Goal: Find specific page/section: Find specific page/section

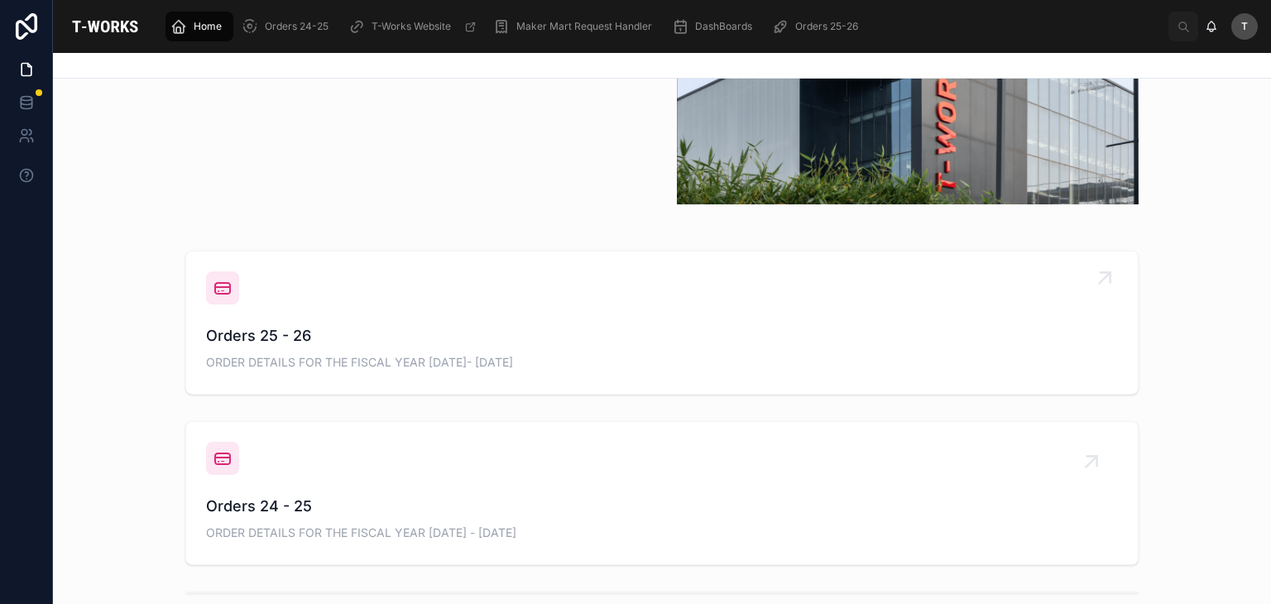
scroll to position [662, 0]
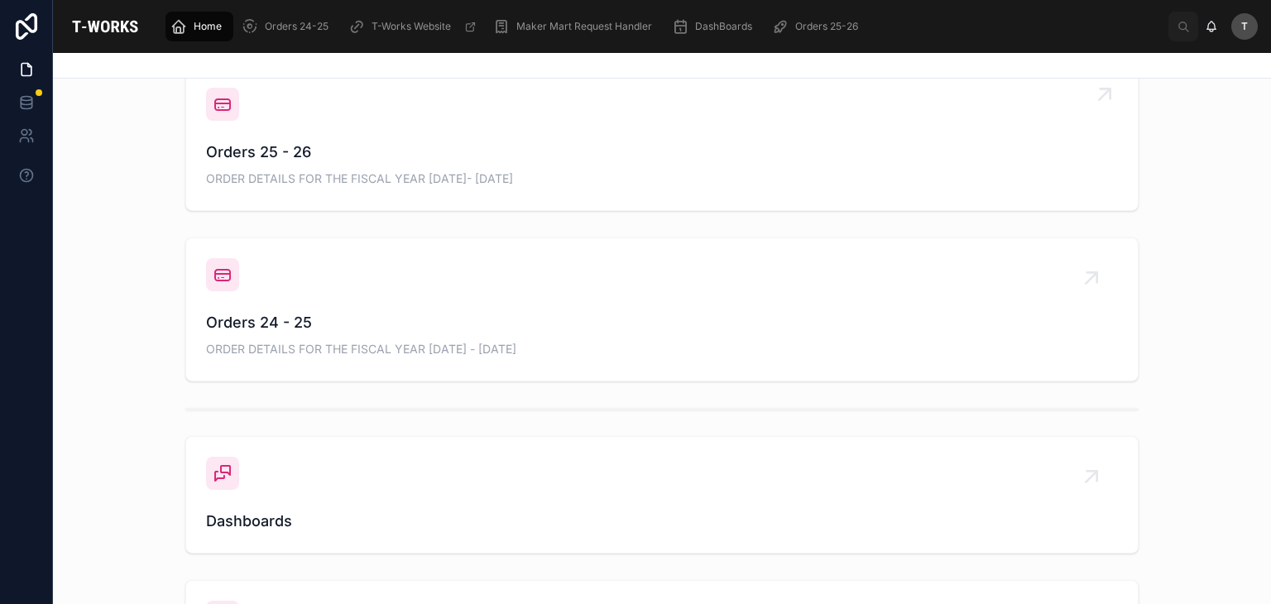
click at [290, 151] on span "Orders 25 - 26" at bounding box center [662, 152] width 912 height 23
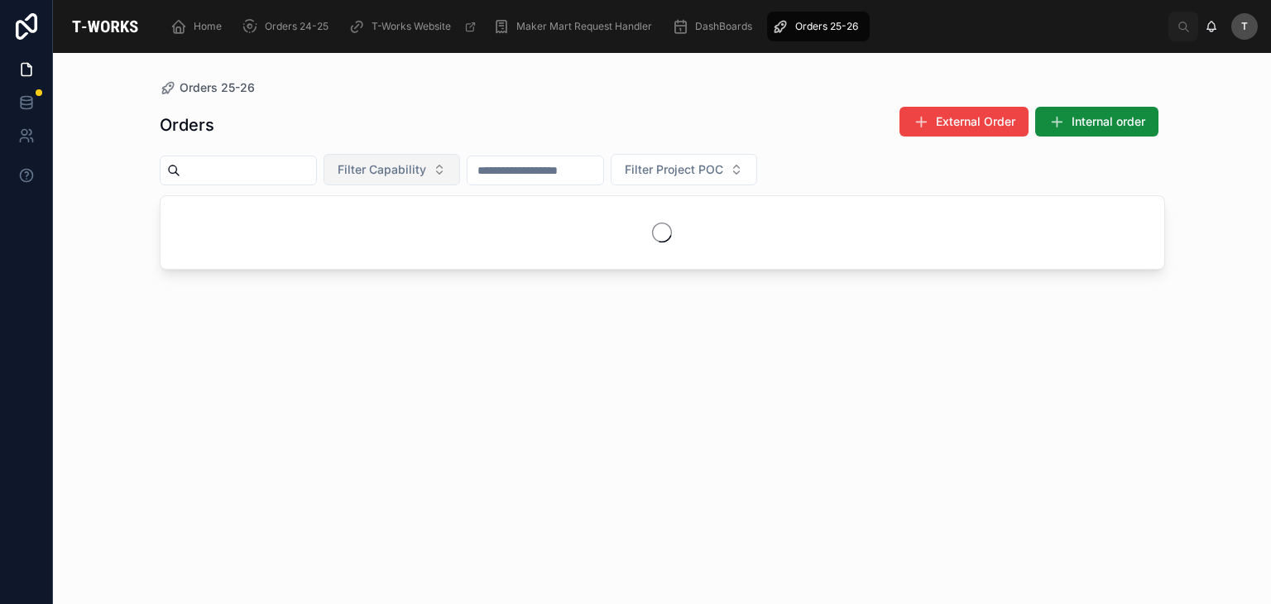
click at [416, 167] on span "Filter Capability" at bounding box center [382, 169] width 89 height 17
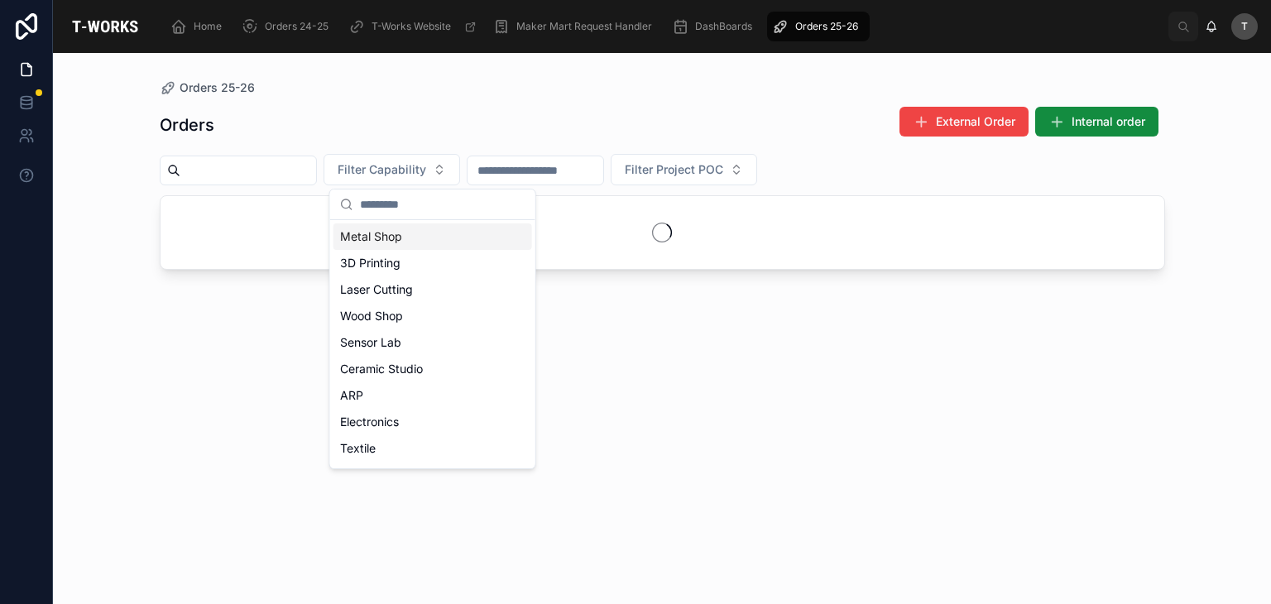
click at [382, 226] on div "Metal Shop" at bounding box center [432, 236] width 199 height 26
click at [385, 117] on div "Orders External Order Internal order" at bounding box center [662, 125] width 1005 height 38
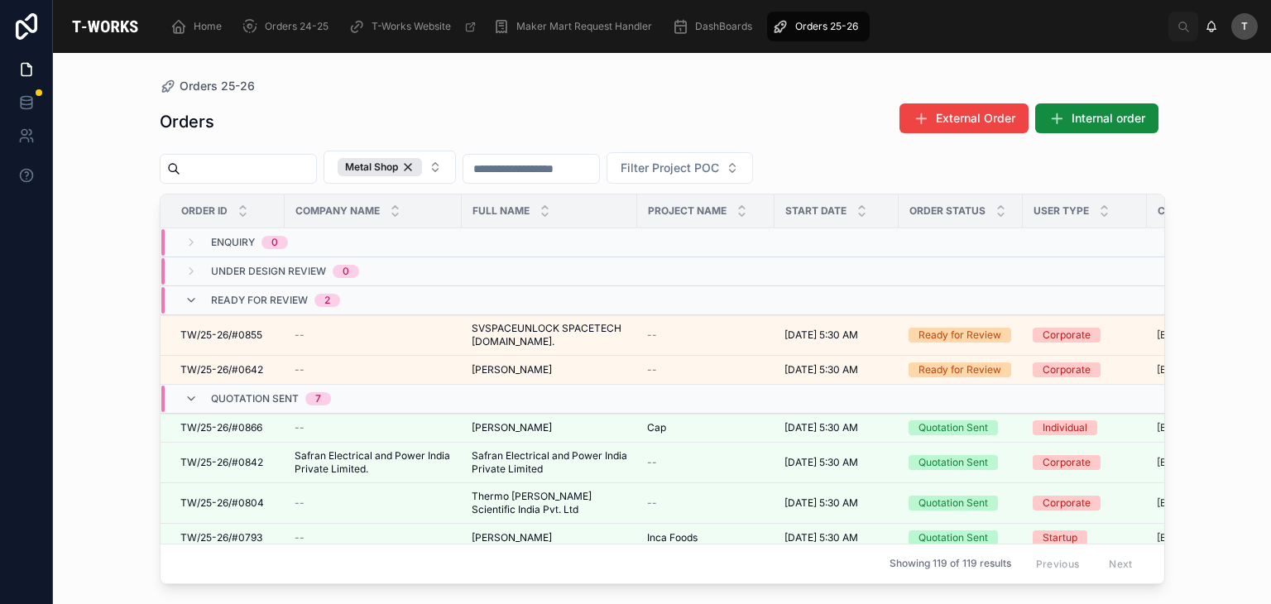
click at [362, 56] on div "Orders 25-26 Orders External Order Internal order Metal Shop Filter Project POC…" at bounding box center [662, 318] width 1058 height 531
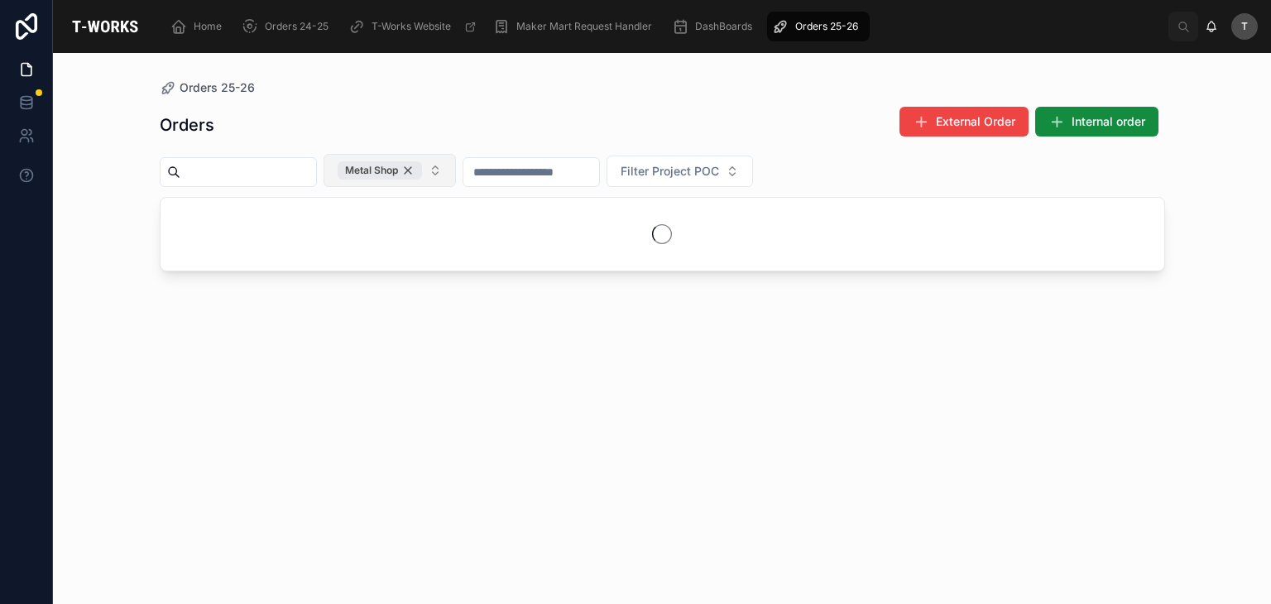
click at [422, 170] on div "Metal Shop" at bounding box center [380, 170] width 84 height 18
click at [422, 169] on span "Metal Shop" at bounding box center [380, 170] width 84 height 18
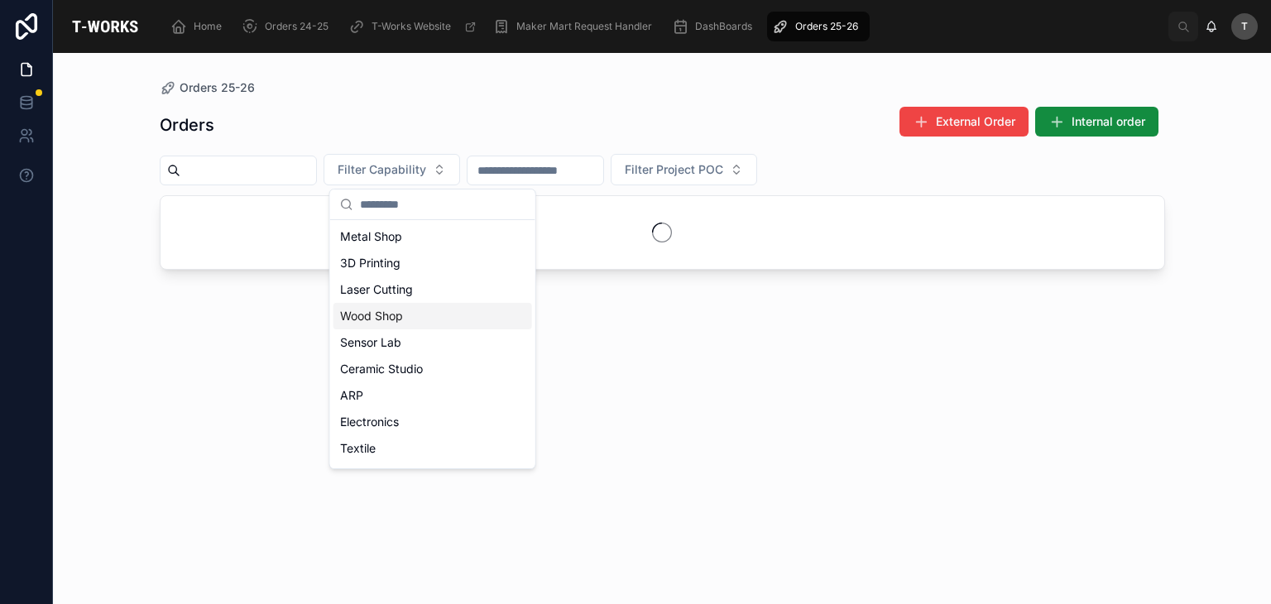
click at [417, 314] on div "Wood Shop" at bounding box center [432, 316] width 199 height 26
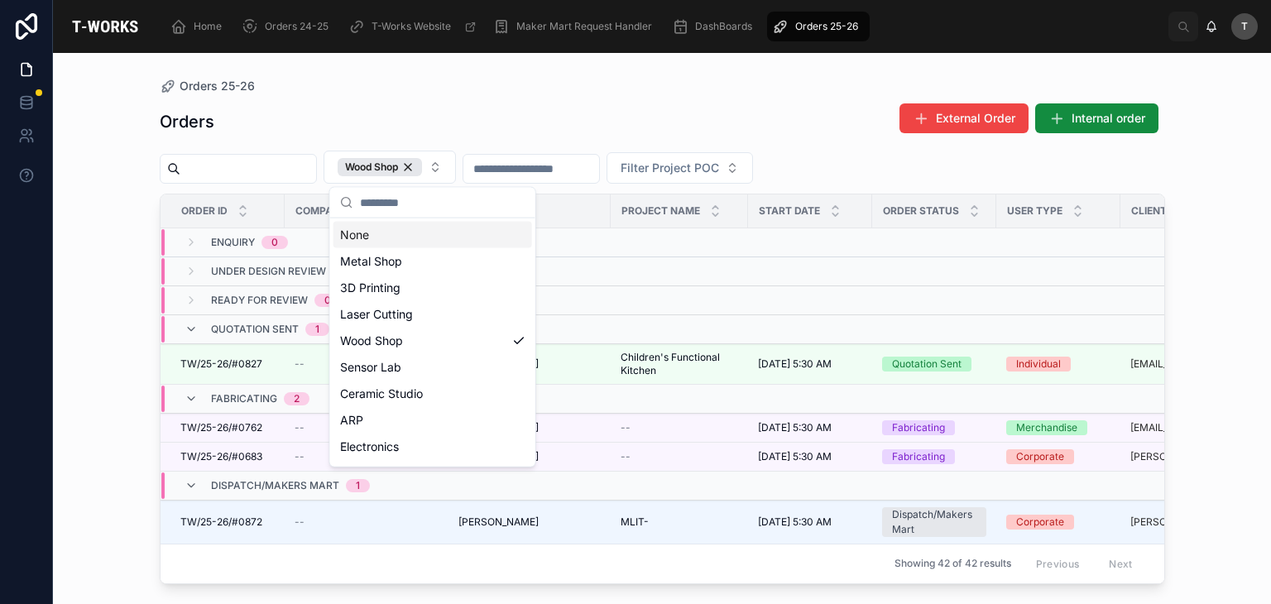
click at [458, 91] on div "Orders 25-26" at bounding box center [662, 85] width 1005 height 13
